Goal: Browse casually: Explore the website without a specific task or goal

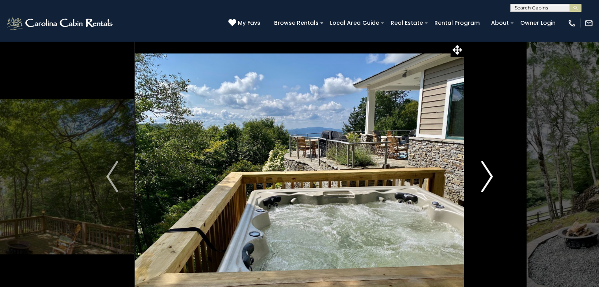
click at [496, 182] on button "Next" at bounding box center [486, 177] width 45 height 272
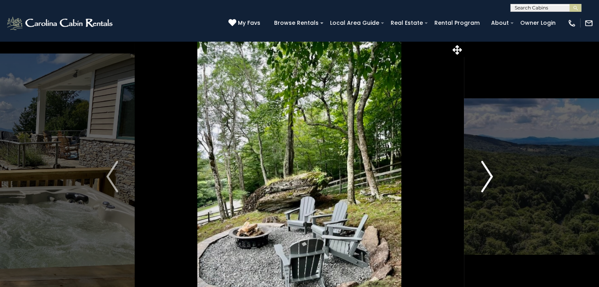
click at [496, 182] on button "Next" at bounding box center [486, 177] width 45 height 272
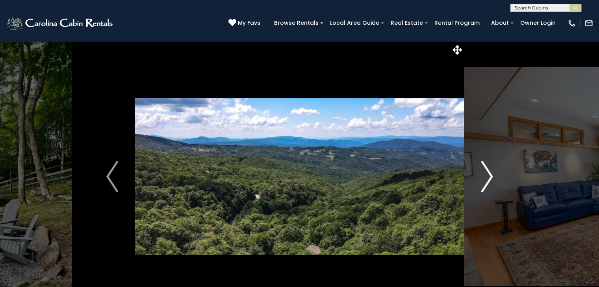
click at [496, 182] on button "Next" at bounding box center [486, 177] width 45 height 272
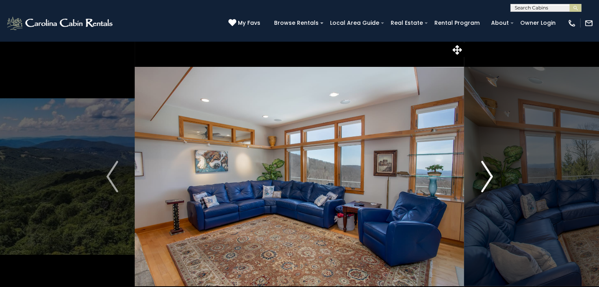
click at [496, 182] on button "Next" at bounding box center [486, 177] width 45 height 272
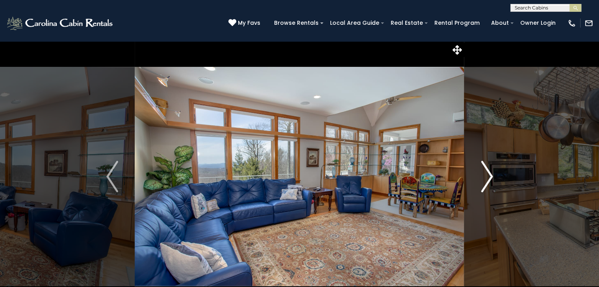
click at [496, 182] on button "Next" at bounding box center [486, 177] width 45 height 272
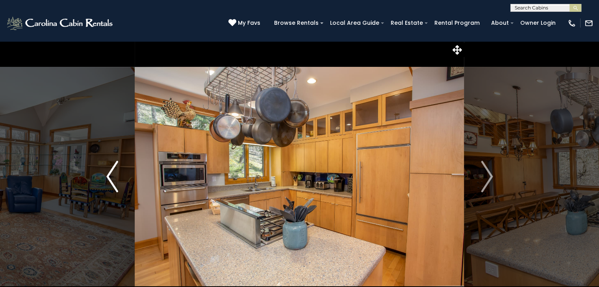
click at [106, 169] on img "Previous" at bounding box center [112, 176] width 12 height 31
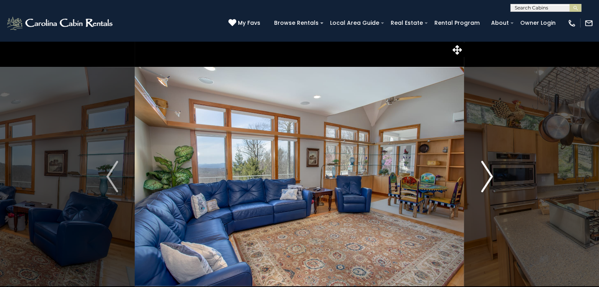
click at [491, 178] on img "Next" at bounding box center [487, 176] width 12 height 31
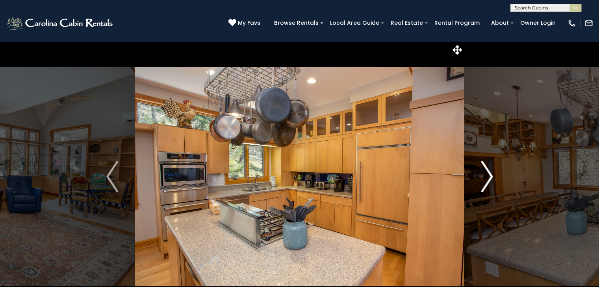
click at [492, 180] on img "Next" at bounding box center [487, 176] width 12 height 31
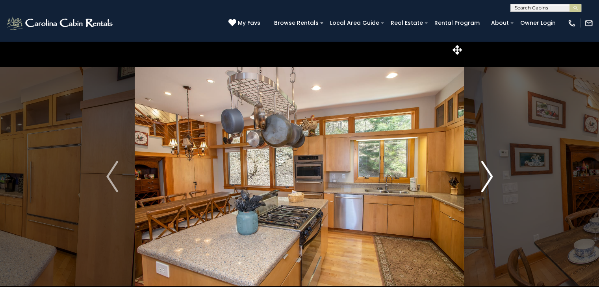
click at [492, 180] on img "Next" at bounding box center [487, 176] width 12 height 31
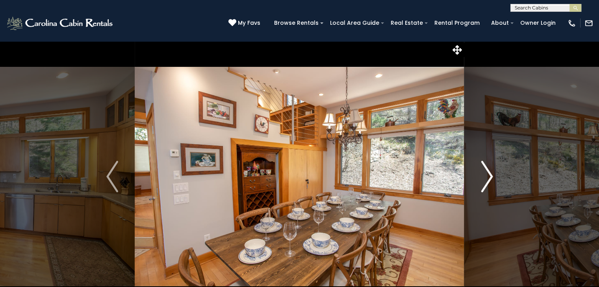
click at [492, 180] on img "Next" at bounding box center [487, 176] width 12 height 31
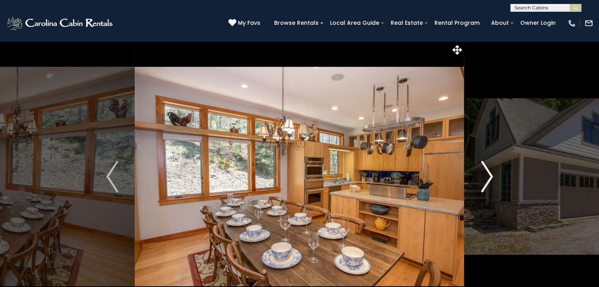
click at [492, 180] on img "Next" at bounding box center [487, 176] width 12 height 31
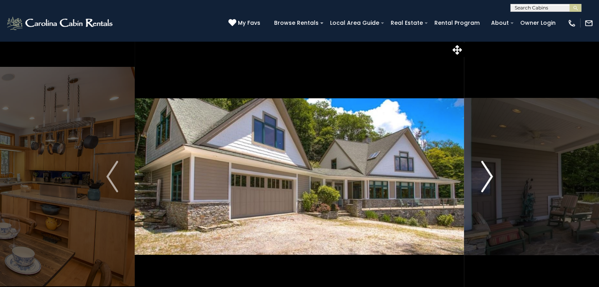
click at [492, 180] on img "Next" at bounding box center [487, 176] width 12 height 31
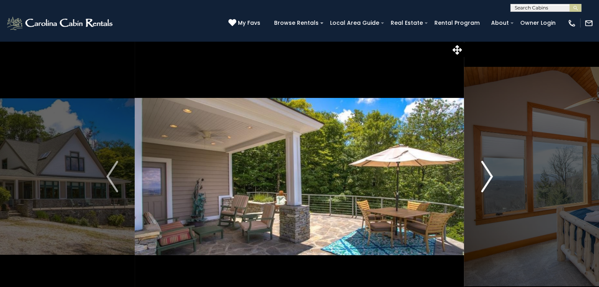
click at [492, 180] on img "Next" at bounding box center [487, 176] width 12 height 31
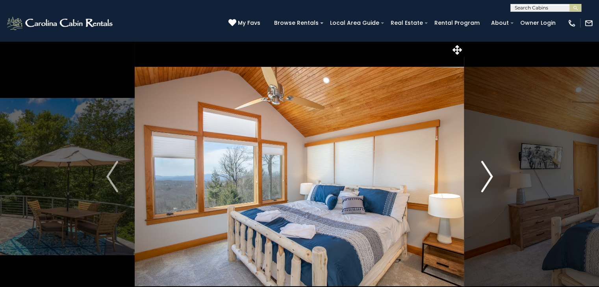
click at [492, 180] on img "Next" at bounding box center [487, 176] width 12 height 31
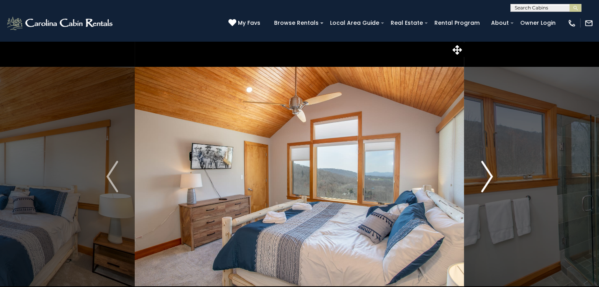
click at [492, 180] on img "Next" at bounding box center [487, 176] width 12 height 31
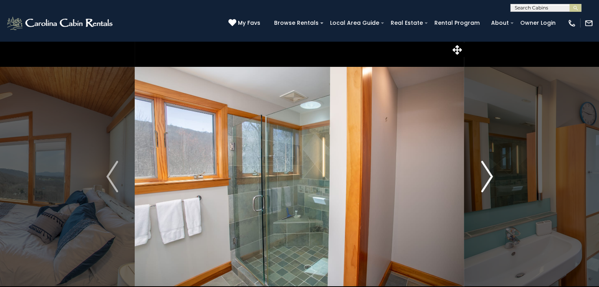
click at [492, 180] on img "Next" at bounding box center [487, 176] width 12 height 31
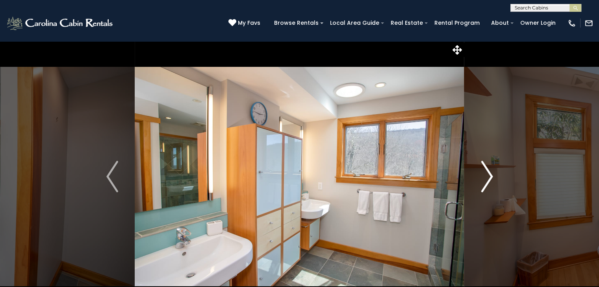
click at [492, 180] on img "Next" at bounding box center [487, 176] width 12 height 31
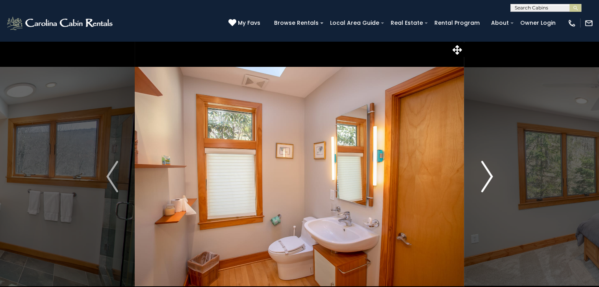
click at [492, 180] on img "Next" at bounding box center [487, 176] width 12 height 31
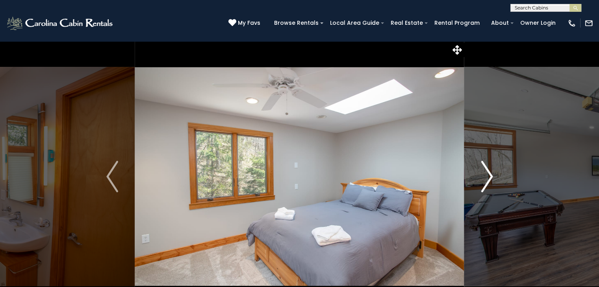
click at [492, 180] on img "Next" at bounding box center [487, 176] width 12 height 31
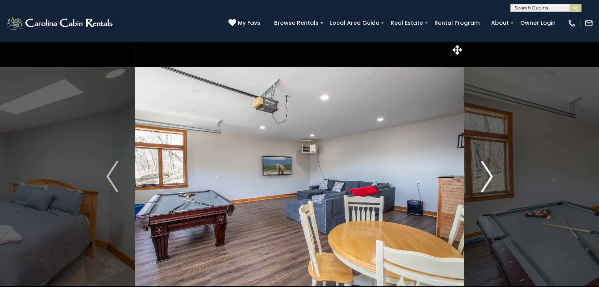
click at [492, 180] on img "Next" at bounding box center [487, 176] width 12 height 31
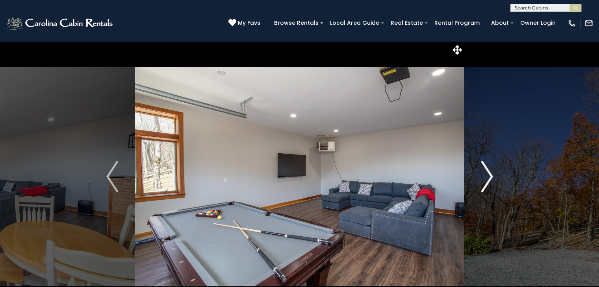
click at [492, 180] on img "Next" at bounding box center [487, 176] width 12 height 31
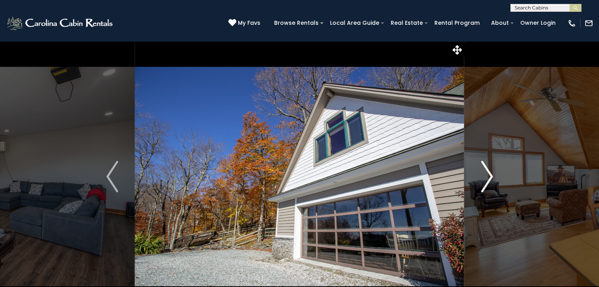
click at [492, 180] on img "Next" at bounding box center [487, 176] width 12 height 31
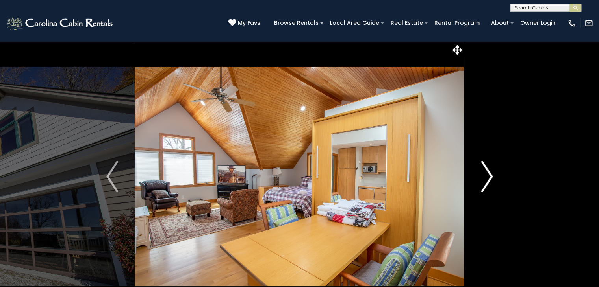
click at [492, 180] on img "Next" at bounding box center [487, 176] width 12 height 31
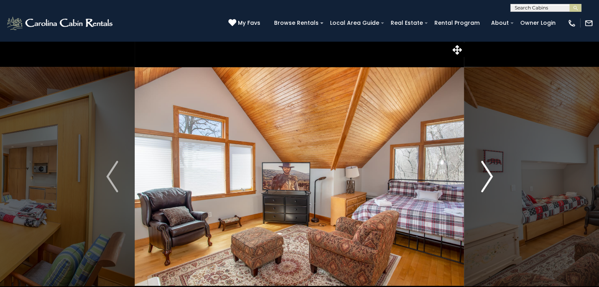
click at [488, 180] on img "Next" at bounding box center [487, 176] width 12 height 31
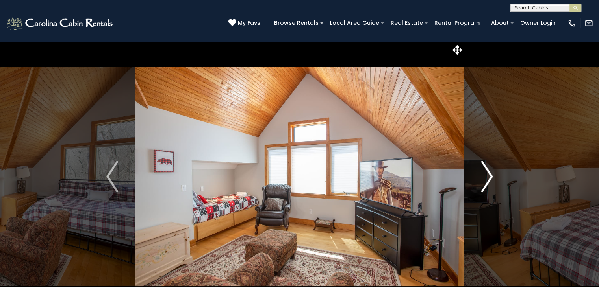
click at [488, 180] on img "Next" at bounding box center [487, 176] width 12 height 31
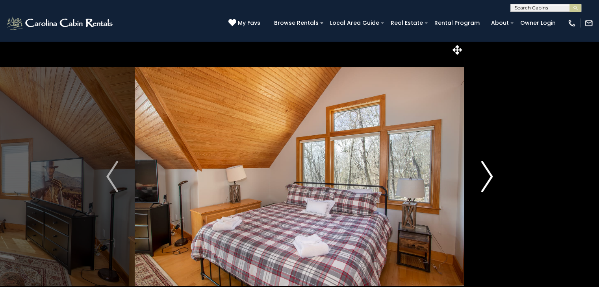
click at [488, 180] on img "Next" at bounding box center [487, 176] width 12 height 31
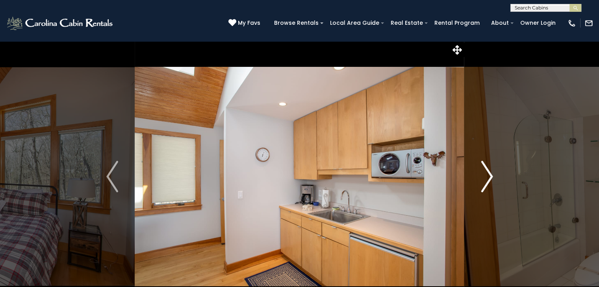
click at [488, 180] on img "Next" at bounding box center [487, 176] width 12 height 31
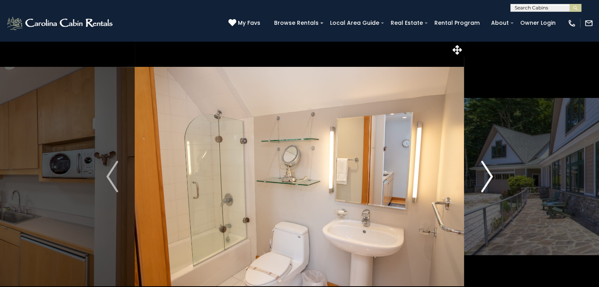
click at [488, 180] on img "Next" at bounding box center [487, 176] width 12 height 31
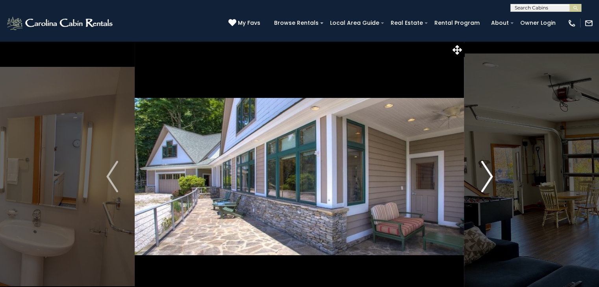
click at [488, 180] on img "Next" at bounding box center [487, 176] width 12 height 31
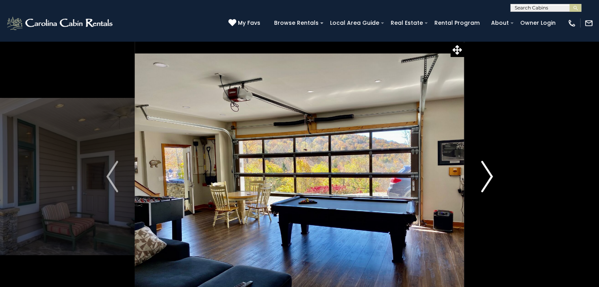
click at [488, 179] on img "Next" at bounding box center [487, 176] width 12 height 31
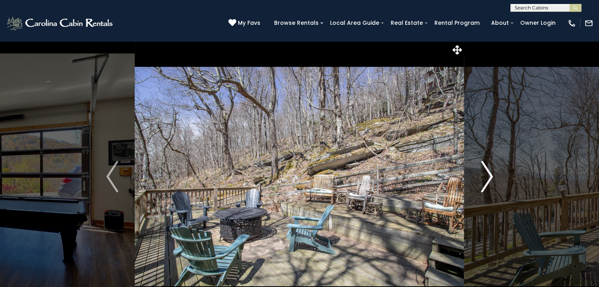
click at [488, 179] on img "Next" at bounding box center [487, 176] width 12 height 31
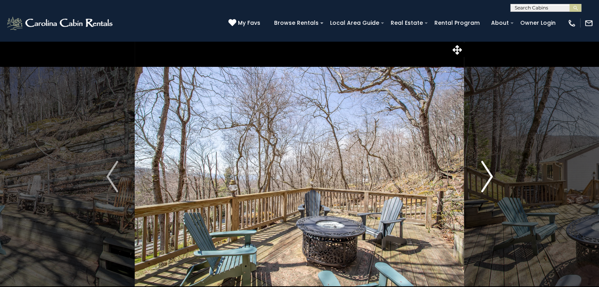
click at [488, 179] on img "Next" at bounding box center [487, 176] width 12 height 31
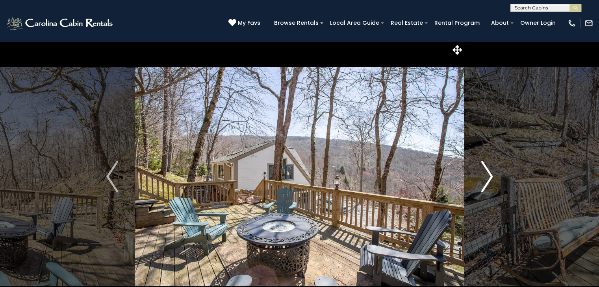
click at [488, 179] on img "Next" at bounding box center [487, 176] width 12 height 31
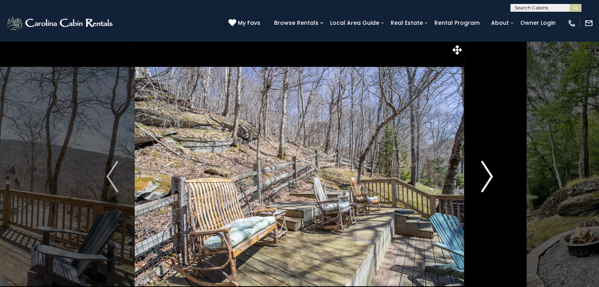
click at [488, 179] on img "Next" at bounding box center [487, 176] width 12 height 31
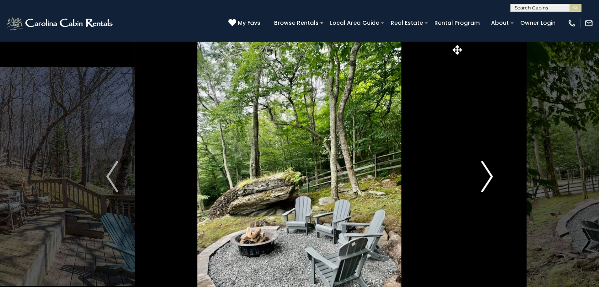
click at [488, 179] on img "Next" at bounding box center [487, 176] width 12 height 31
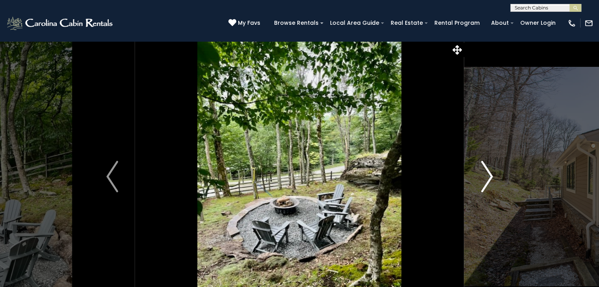
click at [488, 179] on img "Next" at bounding box center [487, 176] width 12 height 31
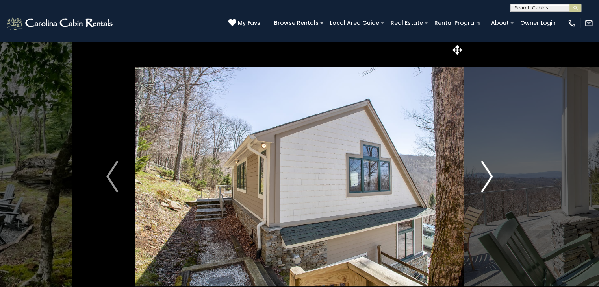
click at [488, 179] on img "Next" at bounding box center [487, 176] width 12 height 31
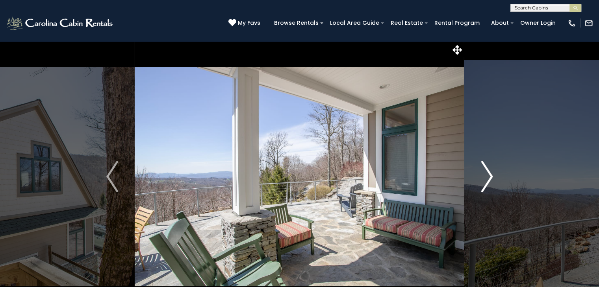
click at [488, 179] on img "Next" at bounding box center [487, 176] width 12 height 31
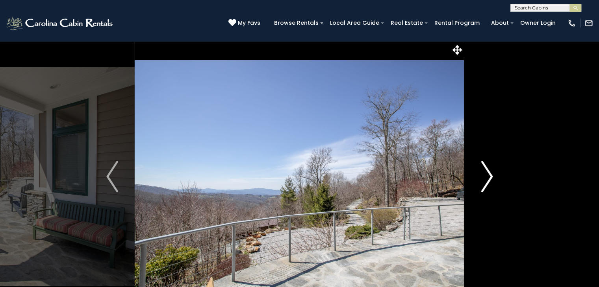
click at [488, 179] on img "Next" at bounding box center [487, 176] width 12 height 31
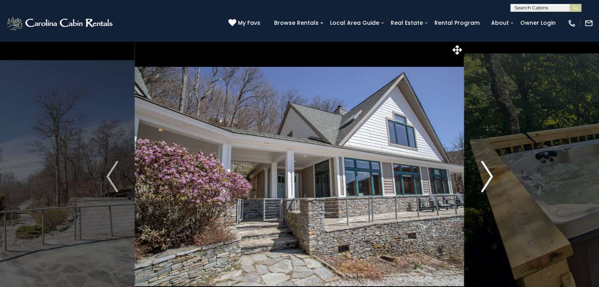
click at [488, 179] on img "Next" at bounding box center [487, 176] width 12 height 31
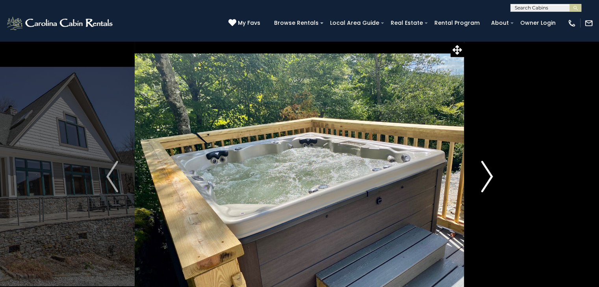
click at [488, 179] on img "Next" at bounding box center [487, 176] width 12 height 31
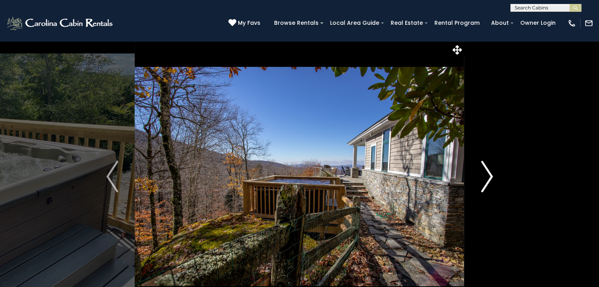
click at [488, 179] on img "Next" at bounding box center [487, 176] width 12 height 31
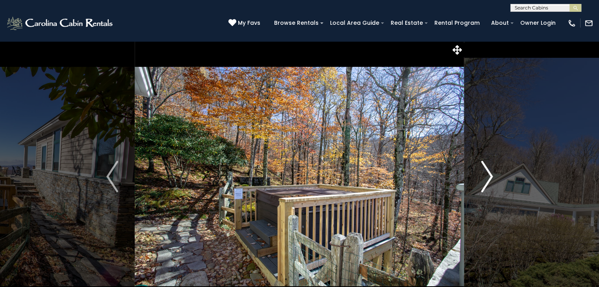
click at [488, 179] on img "Next" at bounding box center [487, 176] width 12 height 31
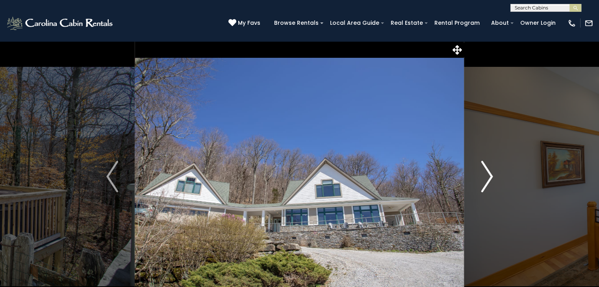
click at [488, 179] on img "Next" at bounding box center [487, 176] width 12 height 31
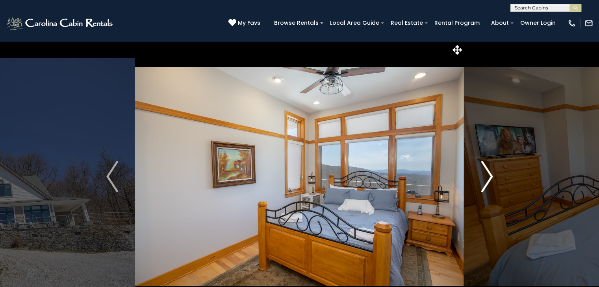
click at [488, 179] on img "Next" at bounding box center [487, 176] width 12 height 31
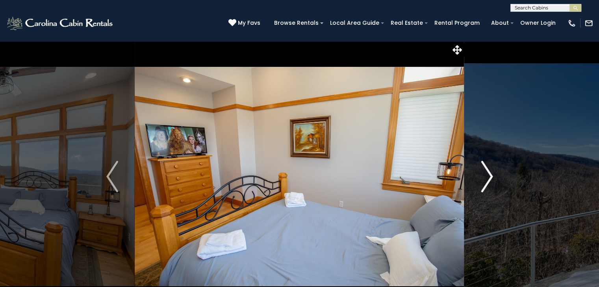
click at [488, 179] on img "Next" at bounding box center [487, 176] width 12 height 31
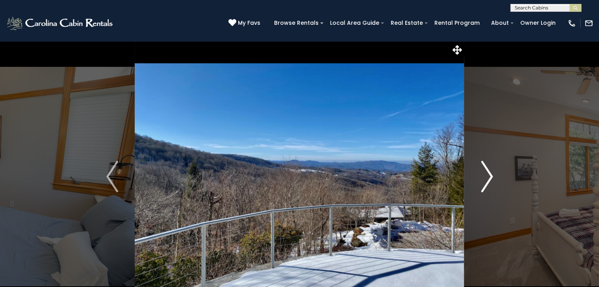
click at [488, 179] on img "Next" at bounding box center [487, 176] width 12 height 31
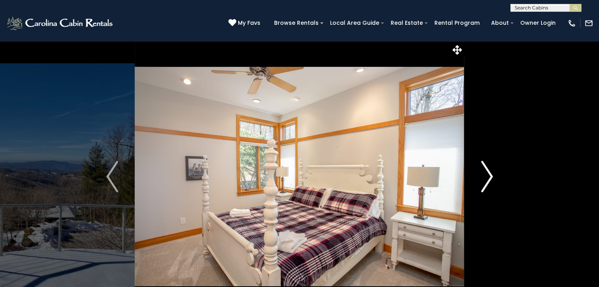
click at [488, 179] on img "Next" at bounding box center [487, 176] width 12 height 31
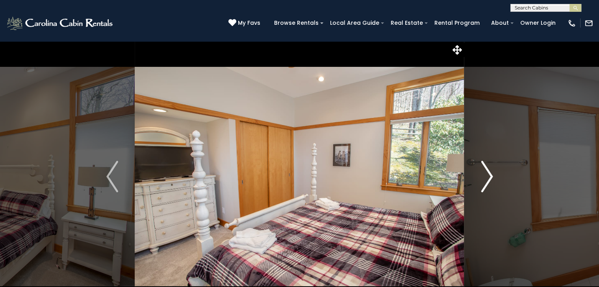
click at [489, 183] on img "Next" at bounding box center [487, 176] width 12 height 31
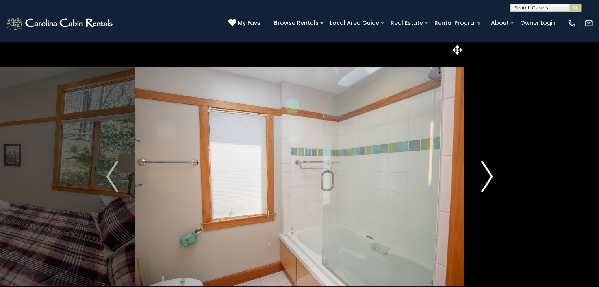
click at [489, 182] on img "Next" at bounding box center [487, 176] width 12 height 31
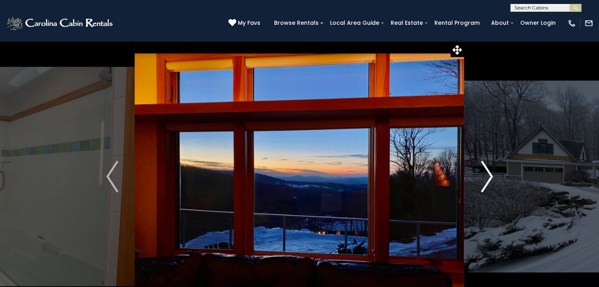
click at [489, 181] on img "Next" at bounding box center [487, 176] width 12 height 31
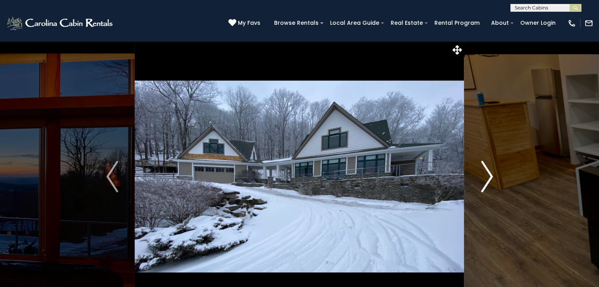
click at [493, 178] on button "Next" at bounding box center [486, 177] width 45 height 272
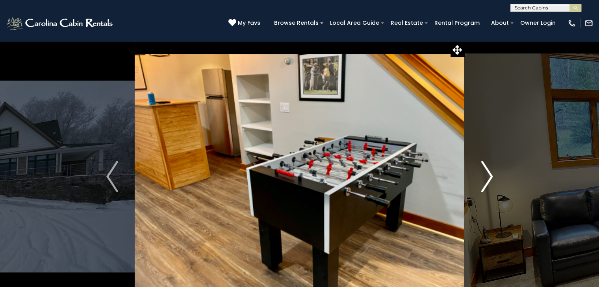
click at [489, 169] on img "Next" at bounding box center [487, 176] width 12 height 31
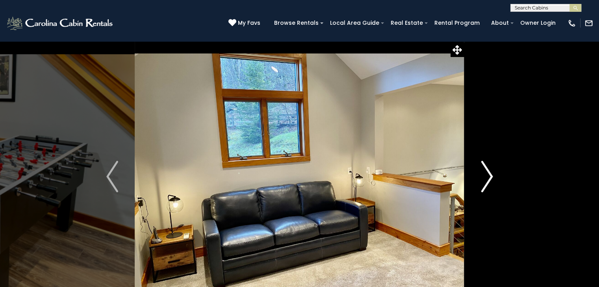
click at [489, 169] on img "Next" at bounding box center [487, 176] width 12 height 31
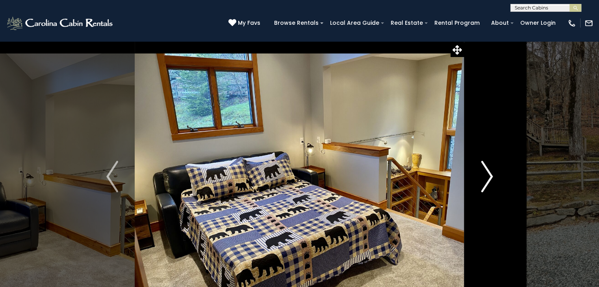
click at [489, 169] on img "Next" at bounding box center [487, 176] width 12 height 31
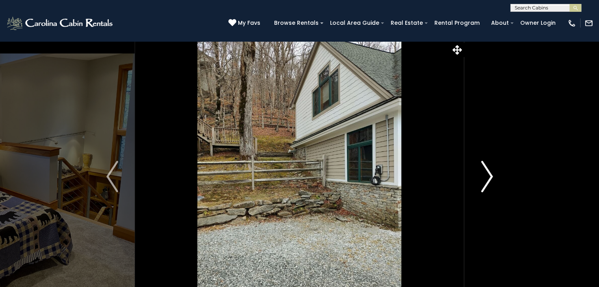
click at [488, 169] on img "Next" at bounding box center [487, 176] width 12 height 31
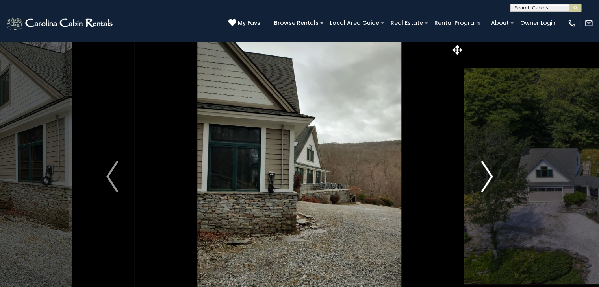
click at [488, 169] on img "Next" at bounding box center [487, 176] width 12 height 31
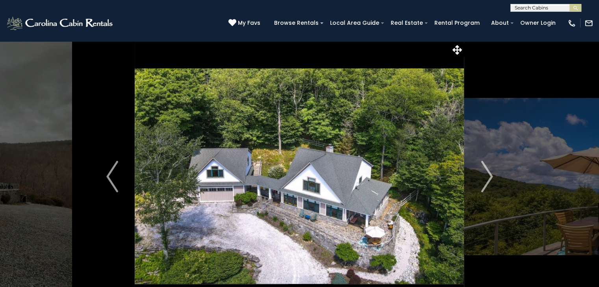
click at [456, 172] on img at bounding box center [299, 177] width 329 height 272
click at [485, 170] on img "Next" at bounding box center [487, 176] width 12 height 31
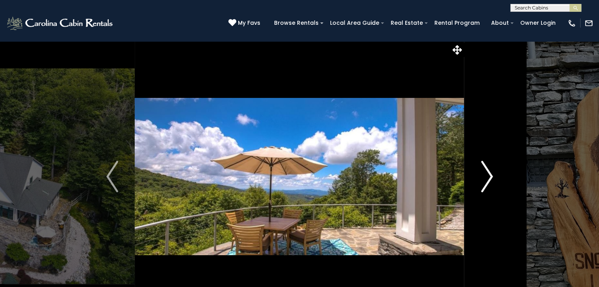
click at [479, 172] on button "Next" at bounding box center [486, 177] width 45 height 272
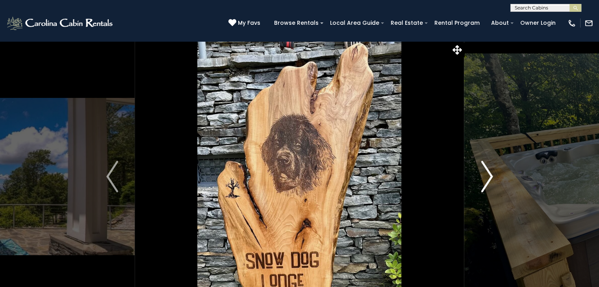
click at [479, 172] on button "Next" at bounding box center [486, 177] width 45 height 272
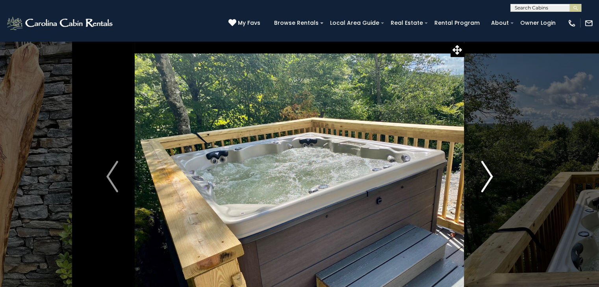
click at [479, 172] on button "Next" at bounding box center [486, 177] width 45 height 272
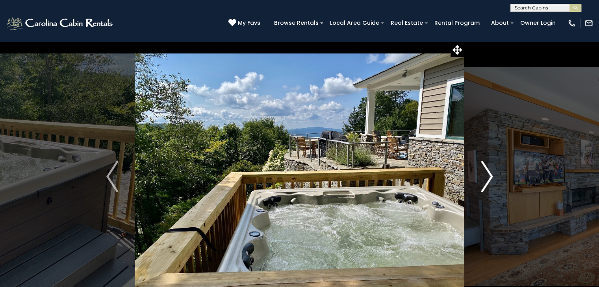
click at [479, 172] on button "Next" at bounding box center [486, 177] width 45 height 272
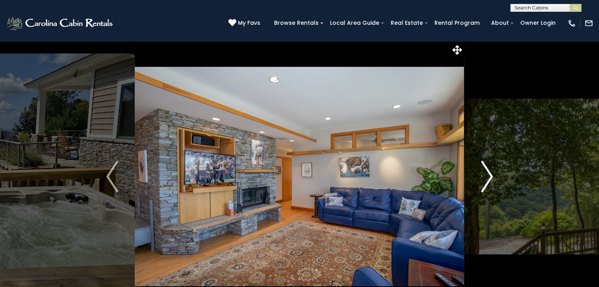
click at [479, 172] on button "Next" at bounding box center [486, 177] width 45 height 272
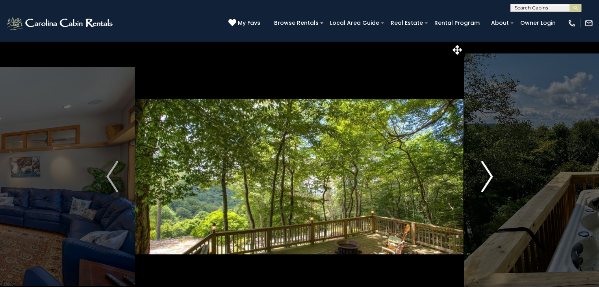
click at [479, 172] on button "Next" at bounding box center [486, 177] width 45 height 272
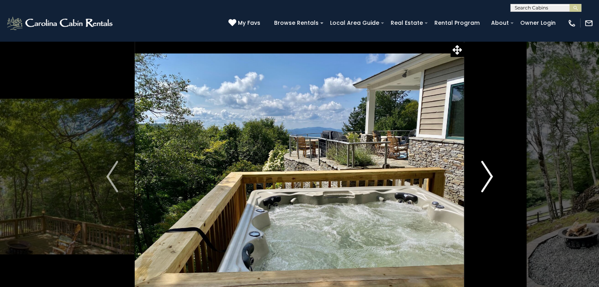
click at [479, 172] on button "Next" at bounding box center [486, 177] width 45 height 272
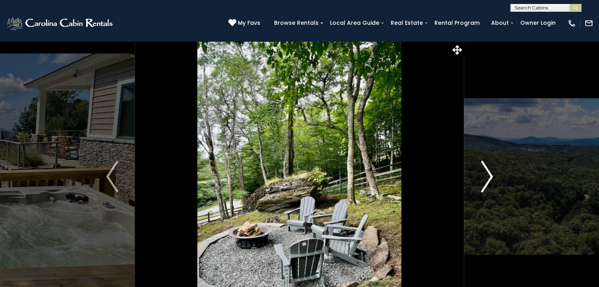
click at [479, 172] on button "Next" at bounding box center [486, 177] width 45 height 272
